Goal: Check status: Check status

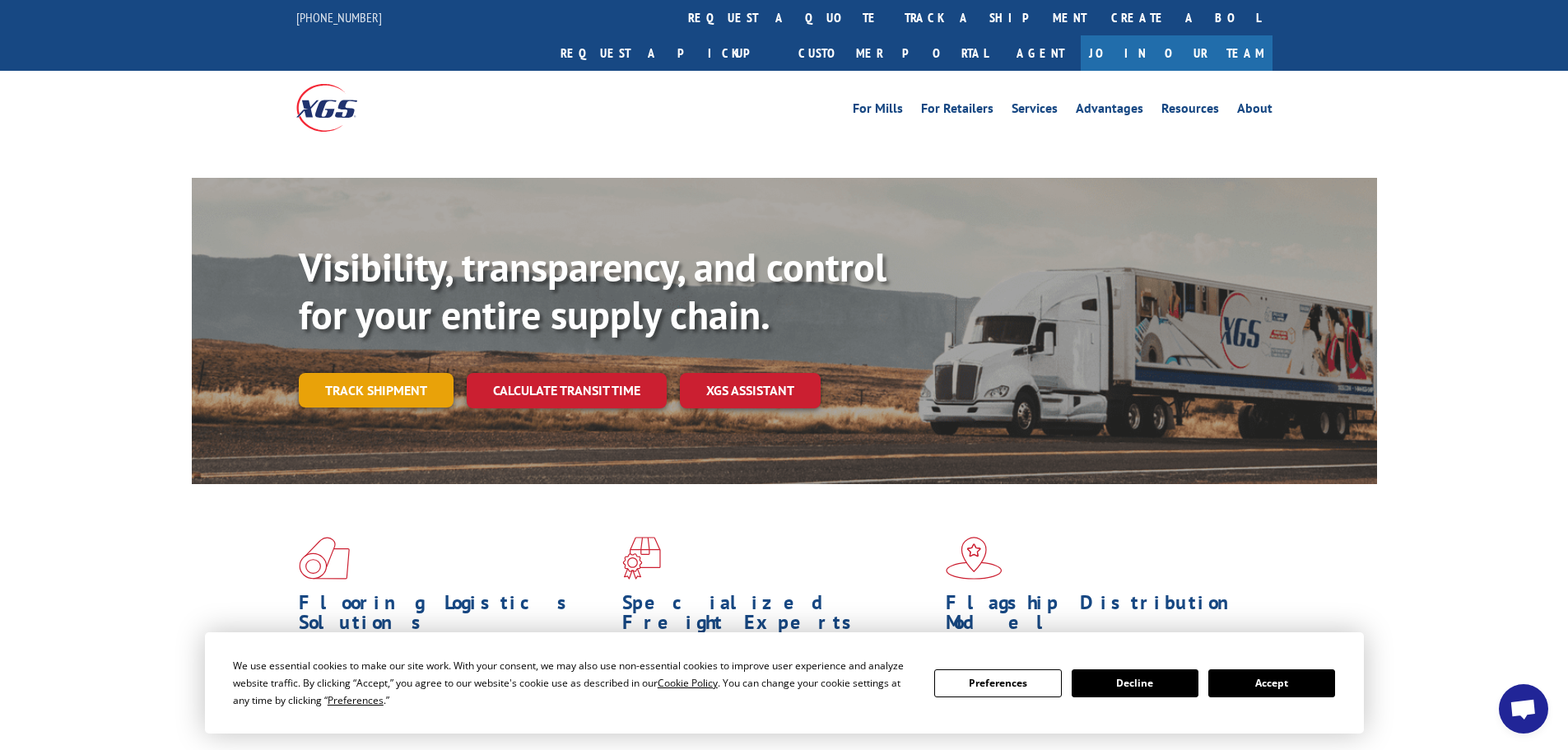
click at [388, 373] on link "Track shipment" at bounding box center [376, 390] width 154 height 35
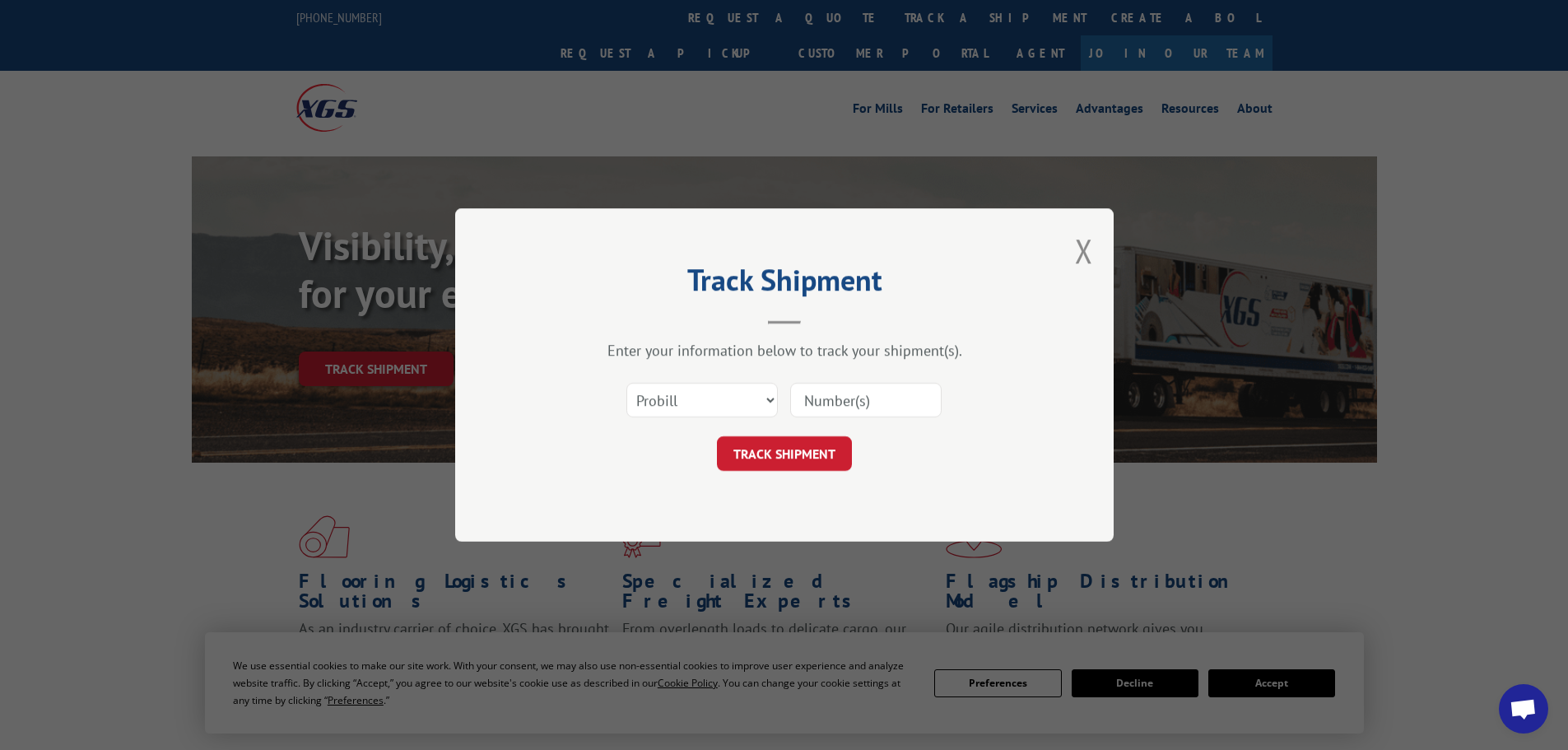
click at [704, 395] on select "Select category... Probill BOL PO" at bounding box center [702, 400] width 151 height 35
select select "po"
click at [627, 383] on select "Select category... Probill BOL PO" at bounding box center [702, 400] width 151 height 35
click at [833, 395] on input at bounding box center [866, 400] width 151 height 35
paste input "09545282"
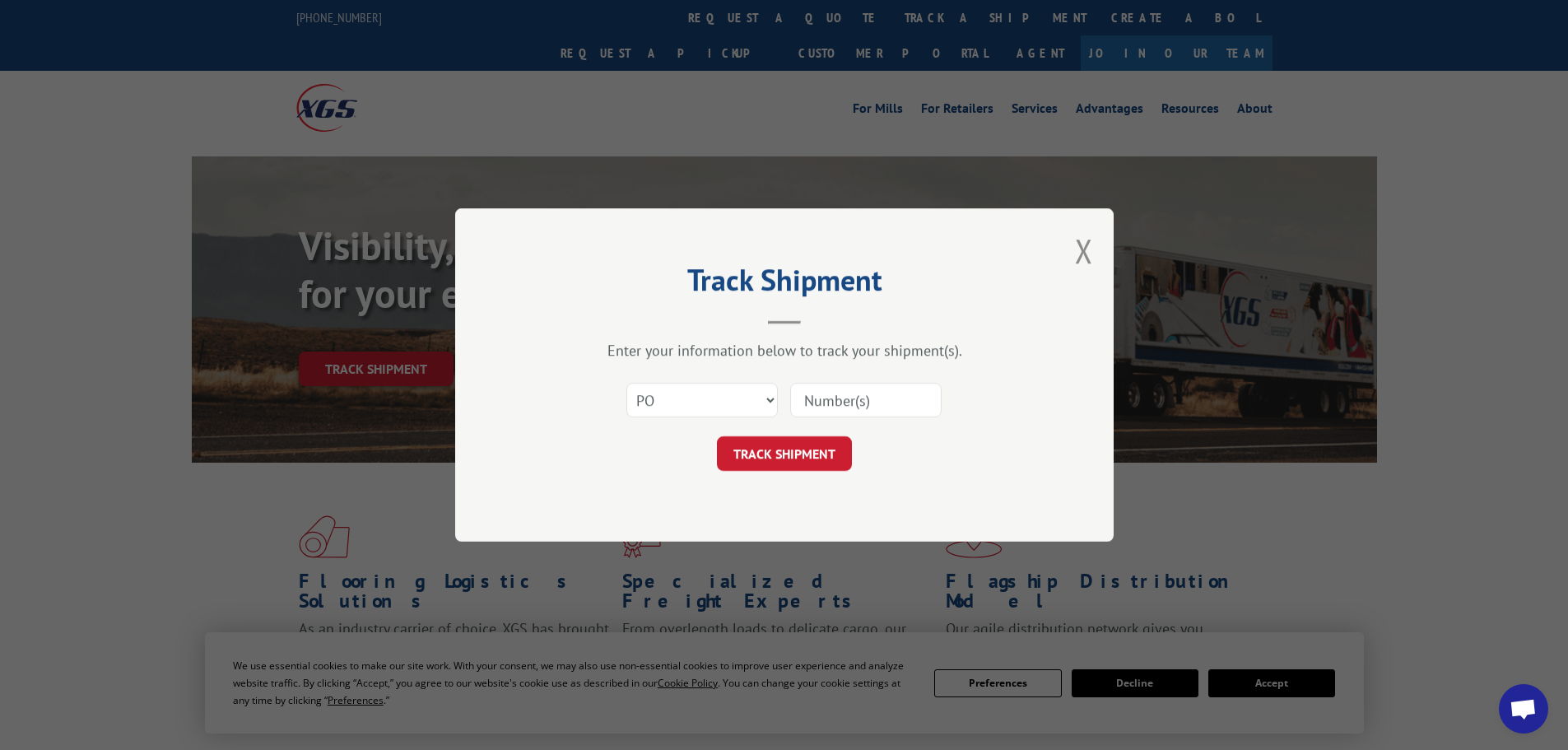
type input "09545282"
click button "TRACK SHIPMENT" at bounding box center [784, 454] width 135 height 35
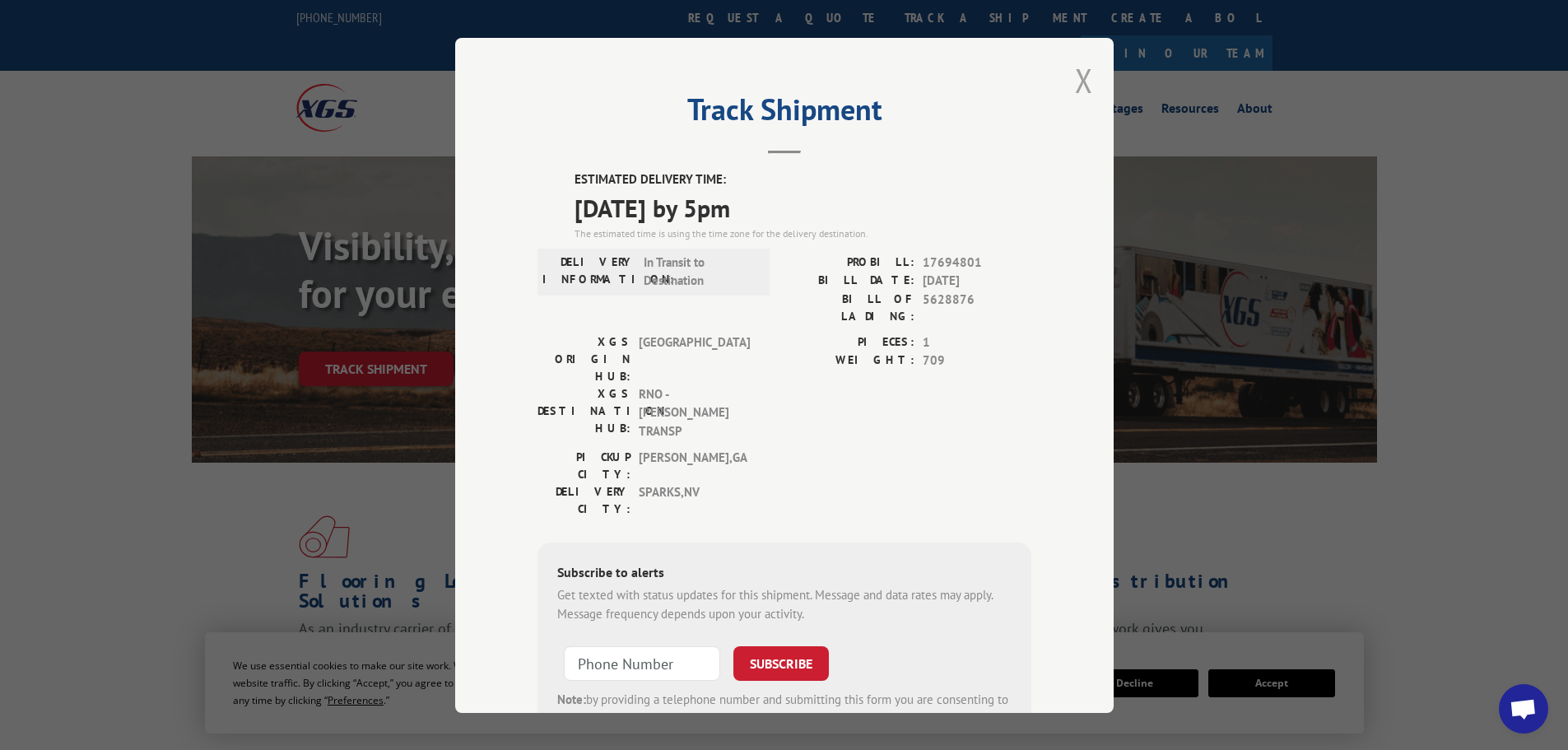
click at [1082, 85] on button "Close modal" at bounding box center [1084, 80] width 18 height 44
